Goal: Task Accomplishment & Management: Use online tool/utility

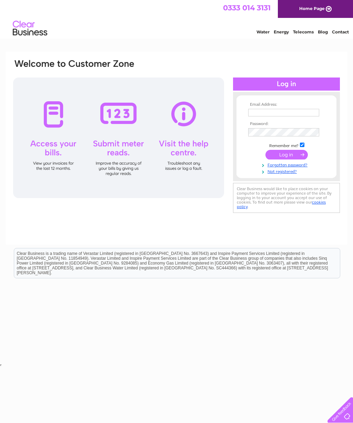
click at [259, 116] on input "text" at bounding box center [283, 113] width 71 height 8
click at [309, 116] on input "[EMAIL_ADDRESS][DOMAIN_NAME]" at bounding box center [283, 113] width 71 height 8
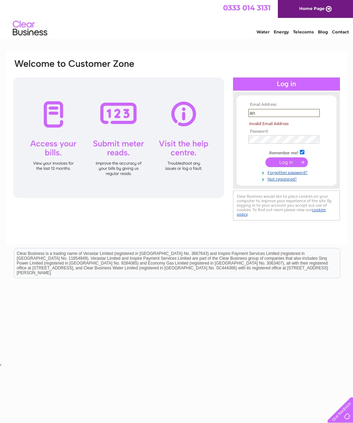
type input "a"
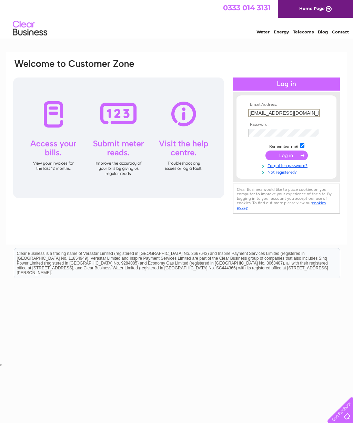
type input "[EMAIL_ADDRESS][DOMAIN_NAME]"
click at [286, 160] on input "submit" at bounding box center [286, 156] width 42 height 10
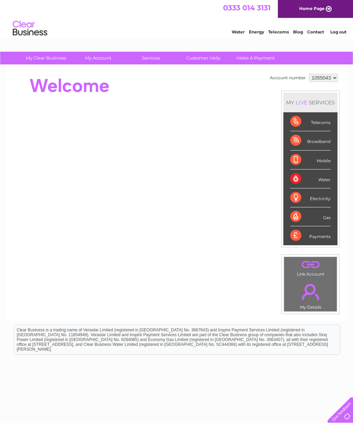
click at [334, 82] on select "1055043 1093641" at bounding box center [323, 78] width 29 height 8
select select "1093641"
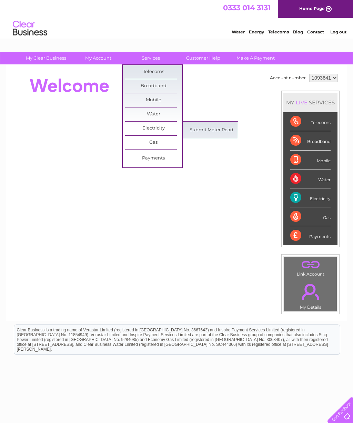
click at [219, 132] on link "Submit Meter Read" at bounding box center [211, 130] width 57 height 14
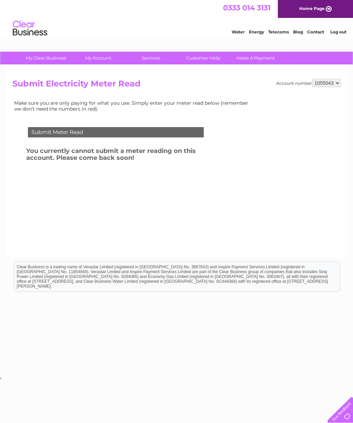
click at [337, 87] on select "1055043 1093641" at bounding box center [326, 83] width 29 height 8
select select "1093641"
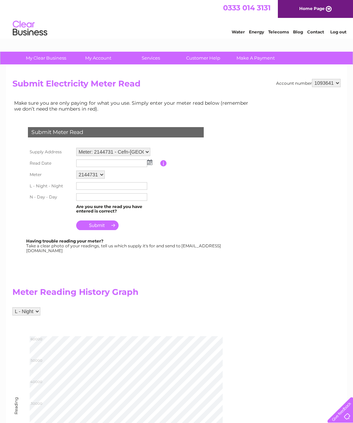
click at [330, 406] on div at bounding box center [339, 409] width 28 height 28
click at [146, 167] on input "text" at bounding box center [111, 164] width 71 height 8
click at [150, 169] on td at bounding box center [117, 164] width 86 height 12
click at [149, 165] on img at bounding box center [149, 163] width 5 height 6
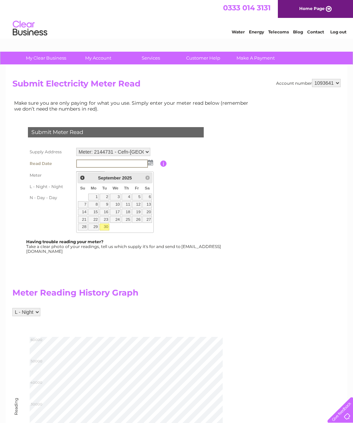
click at [104, 231] on link "30" at bounding box center [105, 227] width 10 height 7
type input "2025/09/30"
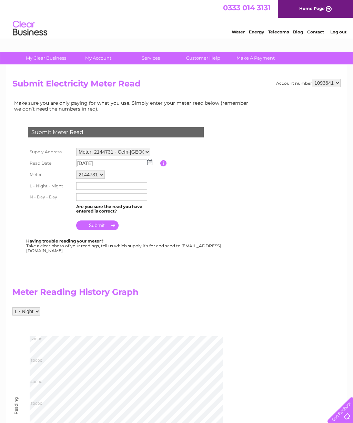
click at [104, 179] on select "2144731" at bounding box center [90, 175] width 29 height 8
click at [89, 191] on input "text" at bounding box center [111, 187] width 71 height 8
type input "53105"
click at [82, 202] on input "text" at bounding box center [111, 198] width 71 height 8
type input "53105"
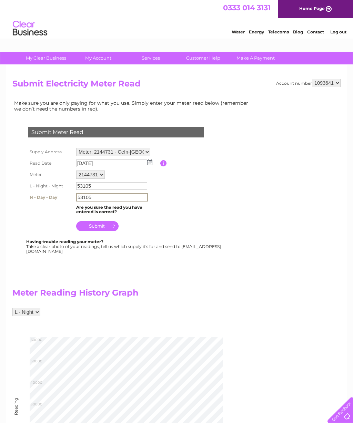
click at [97, 190] on input "53105" at bounding box center [111, 186] width 71 height 8
type input "5"
type input "53105"
click at [91, 202] on input "53105" at bounding box center [111, 198] width 71 height 8
type input "5"
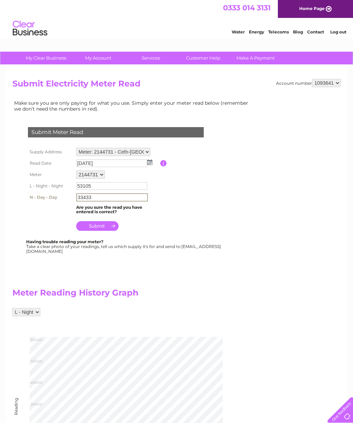
type input "33433"
click at [94, 231] on input "submit" at bounding box center [97, 226] width 42 height 10
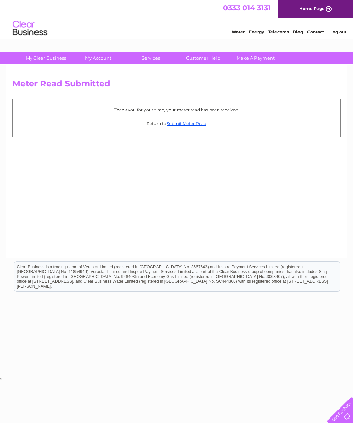
click at [342, 31] on link "Log out" at bounding box center [338, 31] width 16 height 5
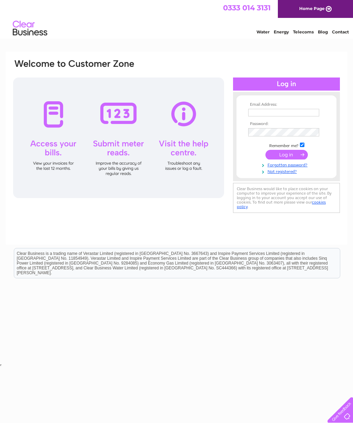
click at [214, 368] on html "Email Address: Password:" at bounding box center [176, 184] width 353 height 368
